Goal: Task Accomplishment & Management: Manage account settings

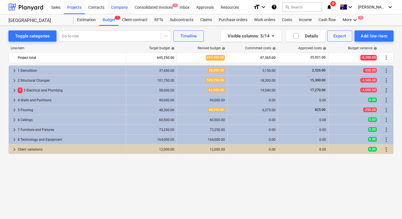
click at [118, 6] on div "Company" at bounding box center [120, 7] width 24 height 14
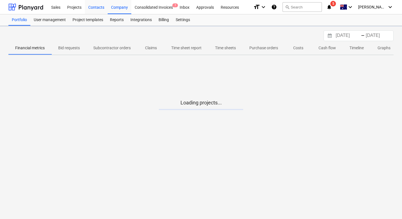
click at [97, 7] on div "Contacts" at bounding box center [96, 7] width 23 height 14
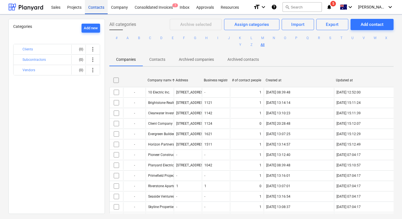
click at [97, 7] on div "Contacts" at bounding box center [96, 7] width 23 height 14
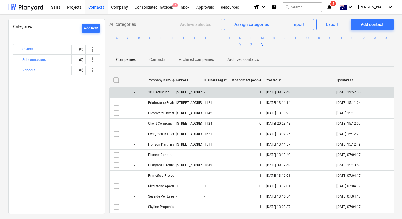
click at [155, 89] on div "10 Electric Inc." at bounding box center [160, 92] width 28 height 9
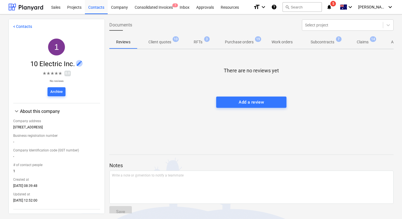
click at [76, 64] on span "edit" at bounding box center [79, 63] width 7 height 7
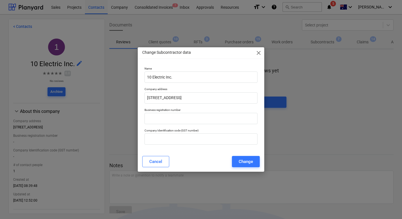
click at [260, 55] on span "close" at bounding box center [258, 52] width 7 height 7
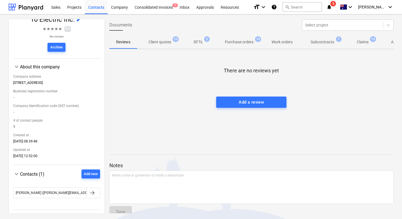
scroll to position [62, 0]
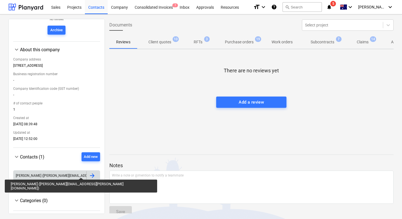
click at [48, 174] on div "[PERSON_NAME] ([PERSON_NAME][EMAIL_ADDRESS][PERSON_NAME][DOMAIN_NAME])" at bounding box center [82, 176] width 133 height 4
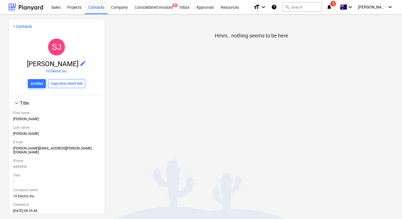
click at [80, 62] on span "edit" at bounding box center [83, 63] width 7 height 7
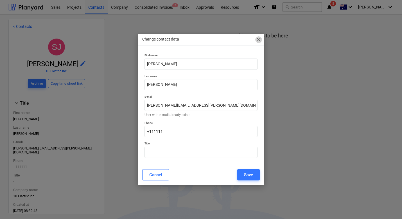
click at [258, 41] on span "close" at bounding box center [258, 39] width 7 height 7
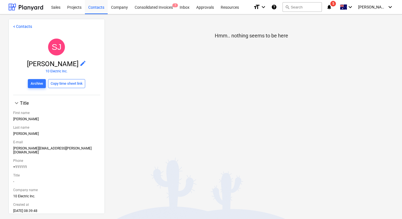
scroll to position [37, 0]
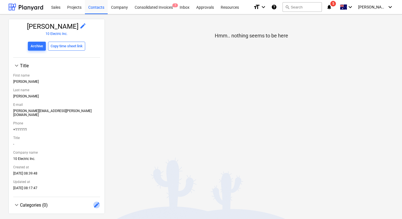
click at [96, 201] on span "edit" at bounding box center [96, 204] width 7 height 7
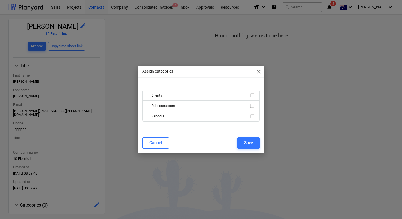
click at [92, 156] on div "Assign categories close Clients Subcontractors Vendors Cancel Save" at bounding box center [201, 109] width 402 height 219
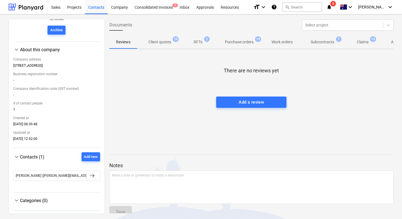
click at [85, 198] on div "Categories (0)" at bounding box center [60, 200] width 80 height 5
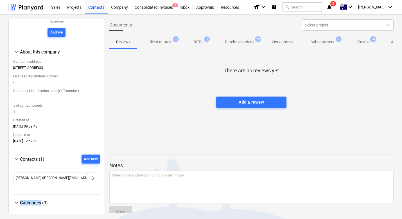
click at [85, 199] on div "keyboard_arrow_down Categories (0)" at bounding box center [56, 202] width 87 height 7
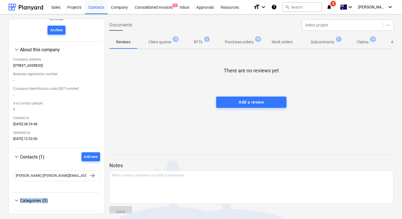
click at [85, 198] on div "Categories (0)" at bounding box center [60, 200] width 80 height 5
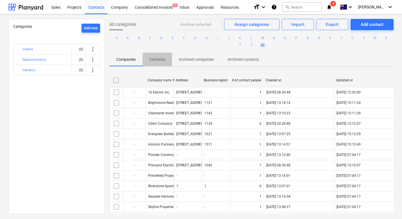
click at [153, 62] on span "Contacts" at bounding box center [158, 59] width 30 height 9
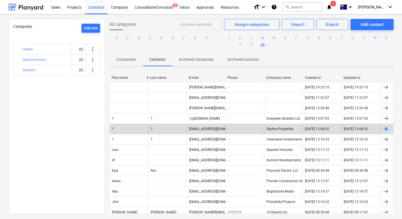
click at [197, 130] on div "[EMAIL_ADDRESS][DOMAIN_NAME]" at bounding box center [215, 129] width 53 height 4
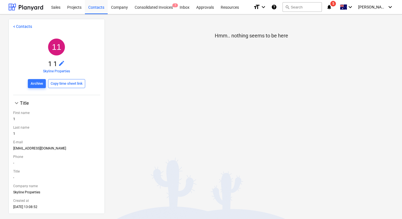
scroll to position [37, 0]
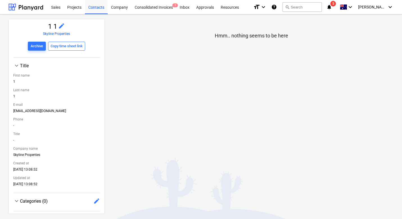
click at [93, 204] on div at bounding box center [56, 205] width 87 height 2
click at [93, 198] on span "edit" at bounding box center [96, 200] width 7 height 7
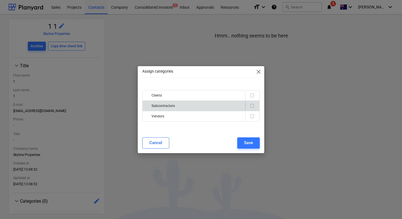
click at [253, 103] on input "checkbox" at bounding box center [252, 105] width 7 height 7
checkbox input "true"
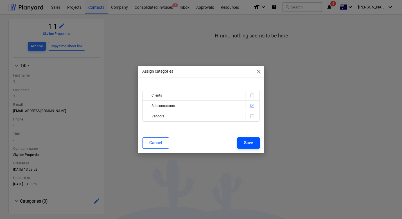
click at [248, 137] on div "Cancel Save" at bounding box center [201, 143] width 124 height 16
click at [248, 140] on div "Save" at bounding box center [248, 142] width 9 height 7
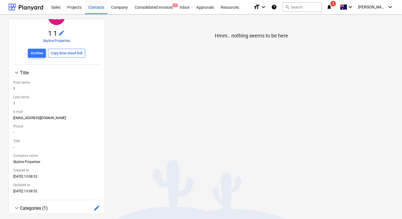
scroll to position [0, 0]
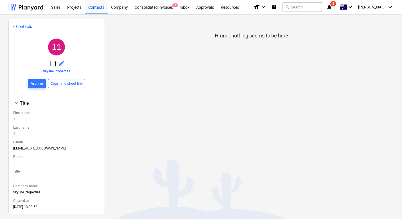
click at [57, 70] on link "Skyline Properties" at bounding box center [56, 71] width 27 height 4
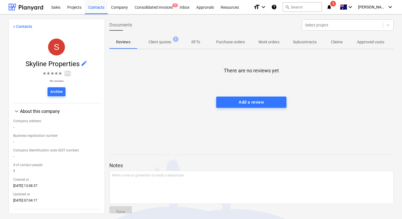
scroll to position [89, 0]
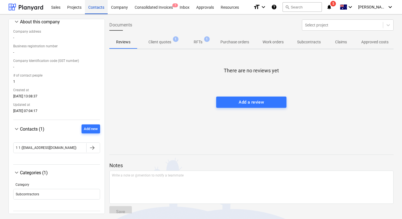
click at [97, 8] on div "Contacts" at bounding box center [96, 7] width 23 height 14
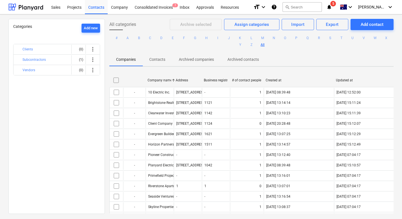
click at [154, 58] on p "Contacts" at bounding box center [157, 60] width 16 height 6
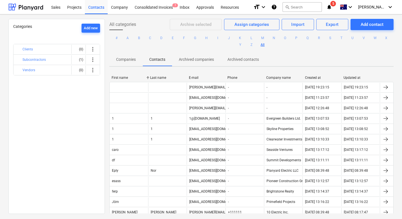
click at [121, 60] on p "Companies" at bounding box center [126, 60] width 20 height 6
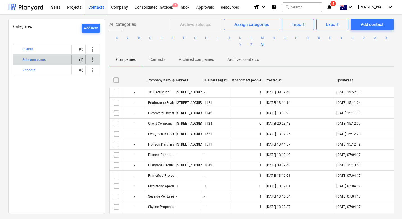
click at [48, 60] on div "Subcontractors" at bounding box center [45, 59] width 47 height 9
click at [92, 59] on span "more_vert" at bounding box center [92, 59] width 7 height 7
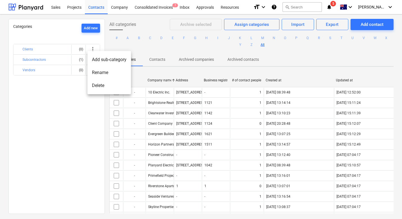
click at [52, 60] on div at bounding box center [201, 109] width 402 height 219
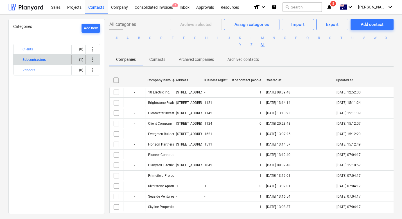
click at [37, 58] on button "Subcontractors" at bounding box center [33, 59] width 23 height 7
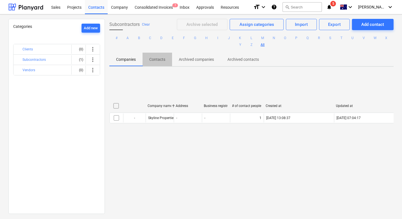
click at [150, 62] on p "Contacts" at bounding box center [157, 60] width 16 height 6
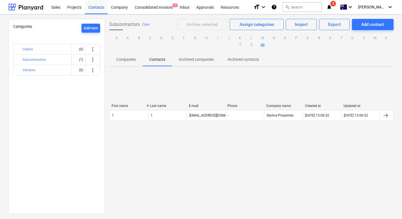
click at [136, 59] on span "Companies" at bounding box center [125, 59] width 33 height 9
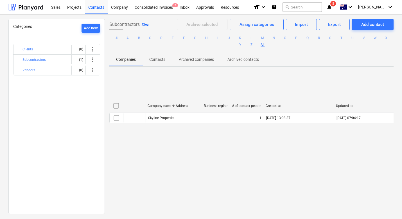
click at [145, 22] on button "Clear" at bounding box center [146, 24] width 8 height 7
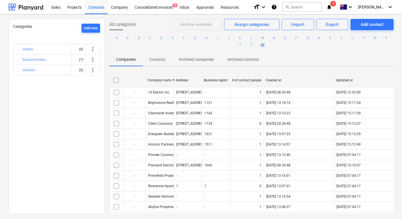
click at [159, 59] on p "Contacts" at bounding box center [157, 60] width 16 height 6
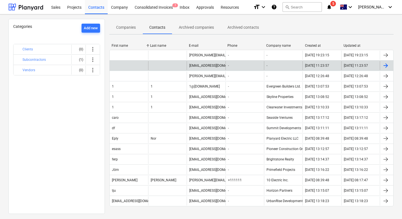
scroll to position [35, 0]
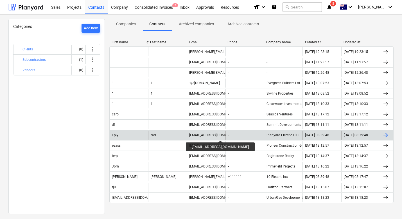
click at [211, 135] on div "[EMAIL_ADDRESS][DOMAIN_NAME]" at bounding box center [215, 135] width 53 height 4
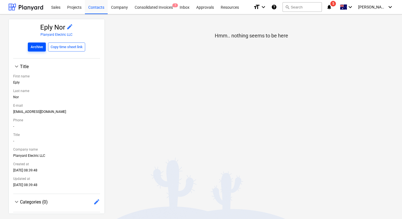
scroll to position [37, 0]
click at [96, 201] on span "edit" at bounding box center [96, 200] width 7 height 7
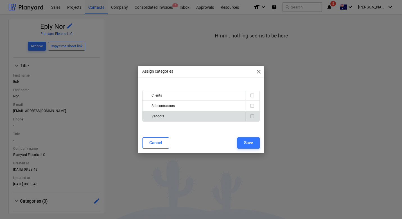
click at [252, 118] on input "checkbox" at bounding box center [252, 116] width 7 height 7
checkbox input "true"
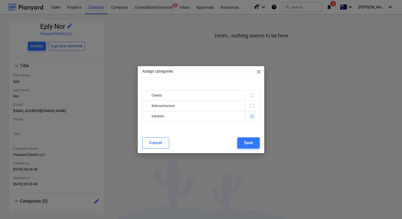
click at [248, 149] on div "Cancel Save" at bounding box center [201, 143] width 124 height 16
click at [248, 145] on div "Save" at bounding box center [248, 142] width 9 height 7
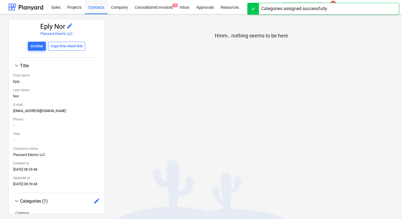
scroll to position [65, 0]
